Goal: Information Seeking & Learning: Learn about a topic

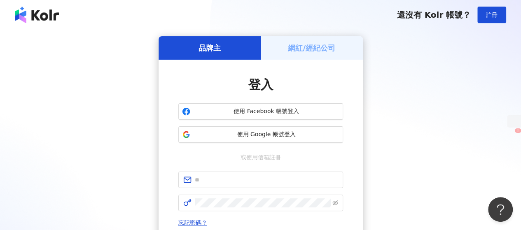
click at [94, 182] on div "品牌主 網紅/經紀公司 登入 使用 Facebook 帳號登入 使用 Google 帳號登入 或使用信箱註冊 忘記密碼？ 登入 還沒有 Kolr 帳號？ 立即…" at bounding box center [260, 163] width 501 height 254
click at [233, 136] on span "使用 Google 帳號登入" at bounding box center [267, 135] width 146 height 8
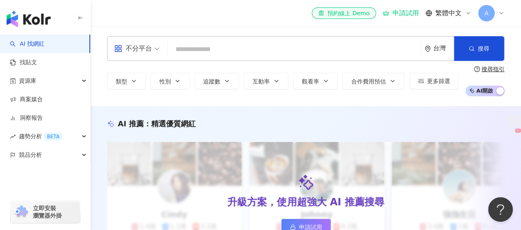
click at [286, 123] on div "AI 推薦 ： 精選優質網紅" at bounding box center [305, 124] width 397 height 10
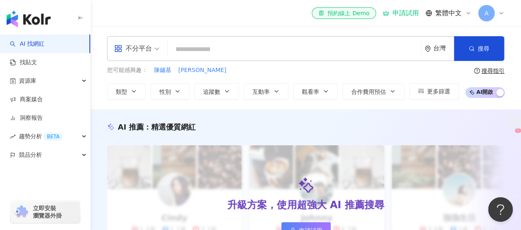
drag, startPoint x: 287, startPoint y: 122, endPoint x: 290, endPoint y: 89, distance: 33.1
click at [286, 119] on div "AI 推薦 ： 精選優質網紅 升級方案，使用超強大 AI 推薦搜尋 申請試用 Cindy 1.4萬 1.1萬 3.2萬 互動率 5% 商業合作比例 10% 受…" at bounding box center [306, 205] width 430 height 191
click at [194, 54] on input "search" at bounding box center [294, 50] width 247 height 16
click at [190, 53] on input "search" at bounding box center [294, 50] width 247 height 16
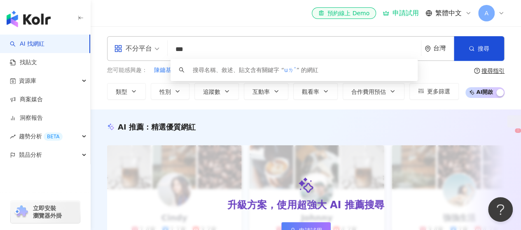
type input "*"
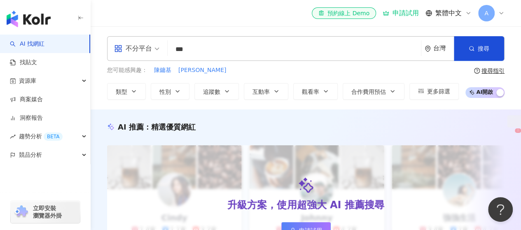
type input "***"
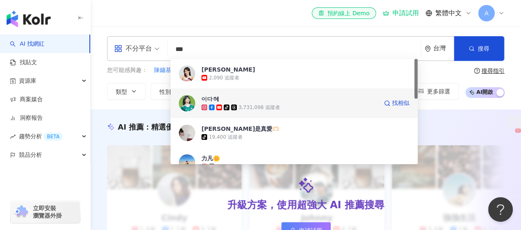
click at [272, 111] on div "tiktok-icon 3,731,098 追蹤者" at bounding box center [289, 107] width 176 height 8
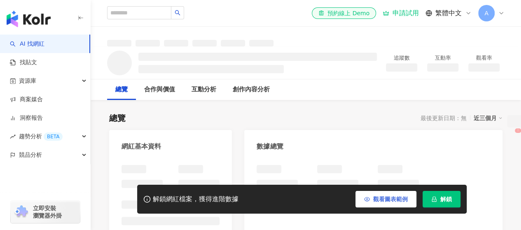
click at [385, 206] on button "觀看圖表範例" at bounding box center [385, 199] width 61 height 16
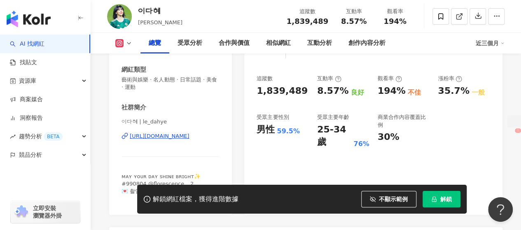
scroll to position [124, 0]
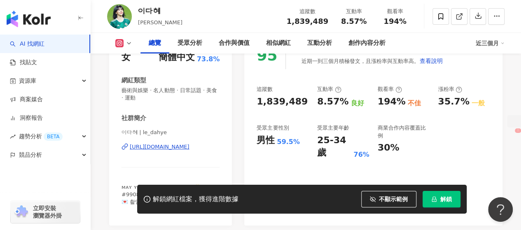
click at [126, 49] on div "總覽 受眾分析 合作與價值 相似網紅 互動分析 創作內容分析 近三個月" at bounding box center [305, 43] width 397 height 21
click at [129, 44] on icon at bounding box center [129, 43] width 7 height 7
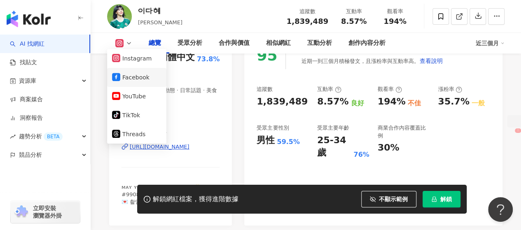
click at [130, 81] on button "Facebook" at bounding box center [136, 78] width 49 height 12
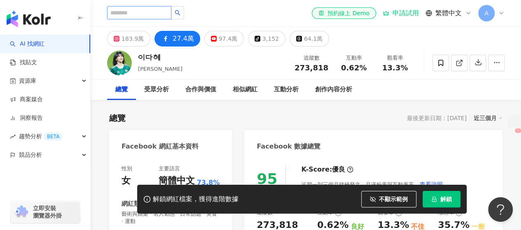
click at [149, 8] on input "search" at bounding box center [139, 12] width 64 height 13
type input "*"
type input "**"
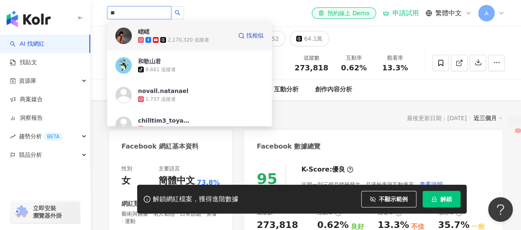
click at [139, 28] on div "峮峮" at bounding box center [144, 32] width 12 height 8
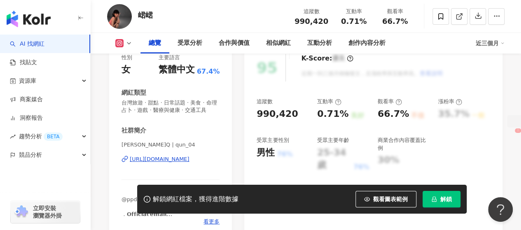
scroll to position [124, 0]
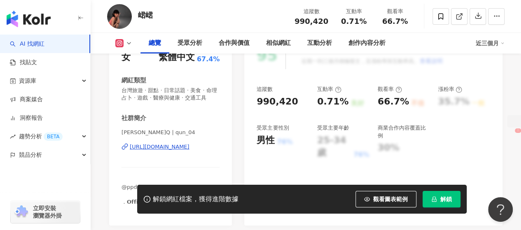
click at [373, 204] on button "觀看圖表範例" at bounding box center [385, 199] width 61 height 16
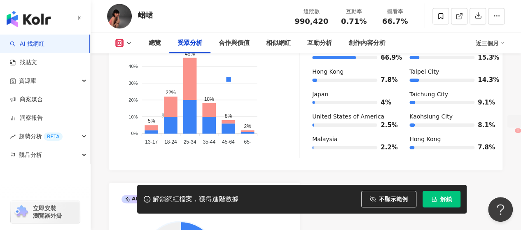
scroll to position [865, 0]
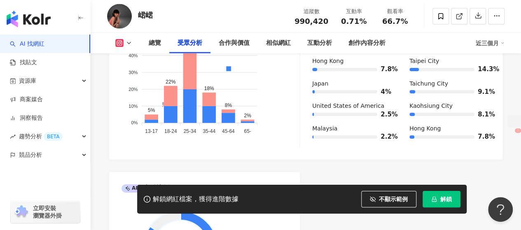
click at [359, 156] on div "受眾主要性別 男性 88.5% 受眾主要年齡 25-34 歲 76% 受眾年齡及性別分布 男性 女性 50% 50% 40% 40% 30% 30% 20% …" at bounding box center [305, 62] width 393 height 195
